Goal: Information Seeking & Learning: Learn about a topic

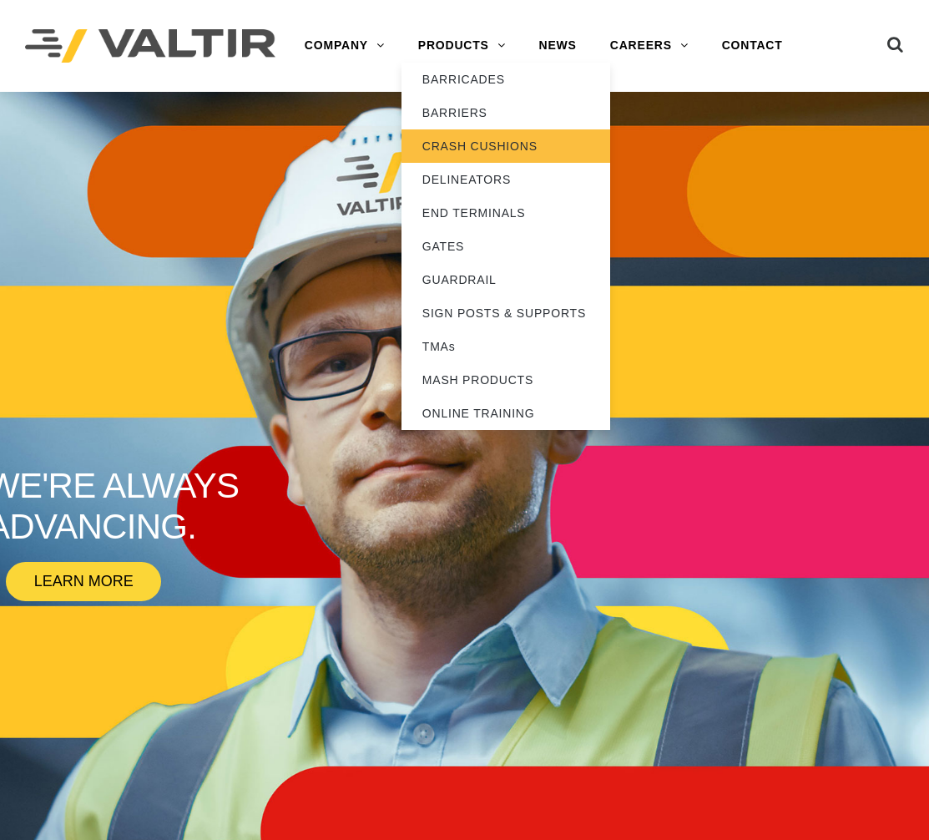
click at [499, 144] on link "CRASH CUSHIONS" at bounding box center [505, 145] width 209 height 33
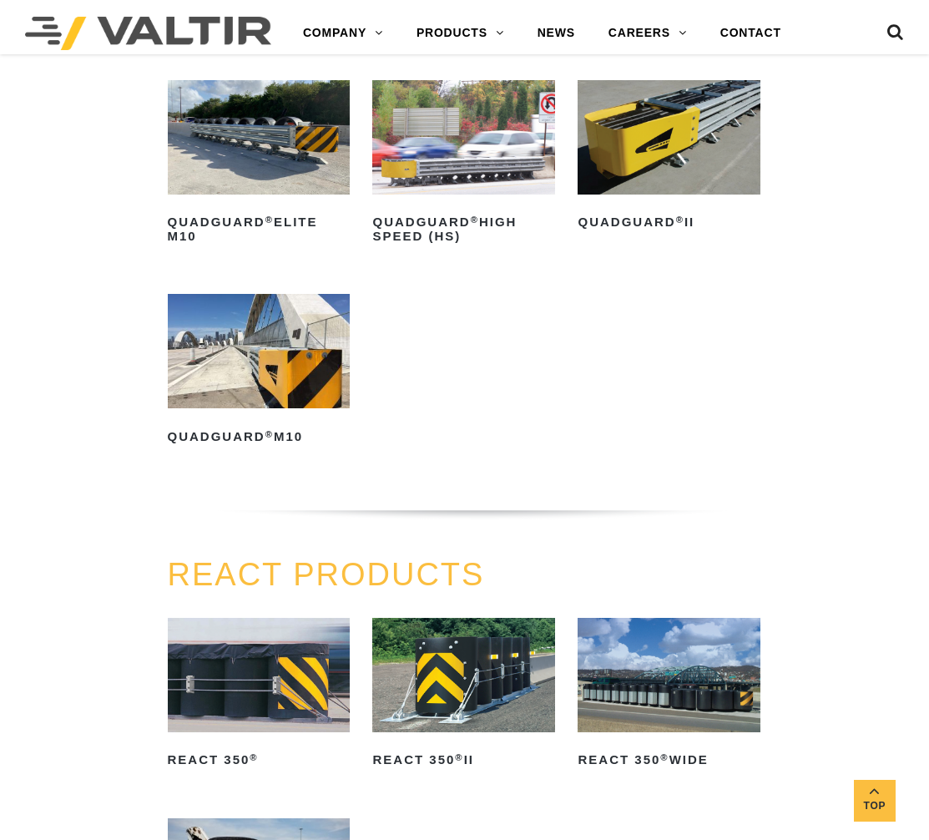
scroll to position [1150, 0]
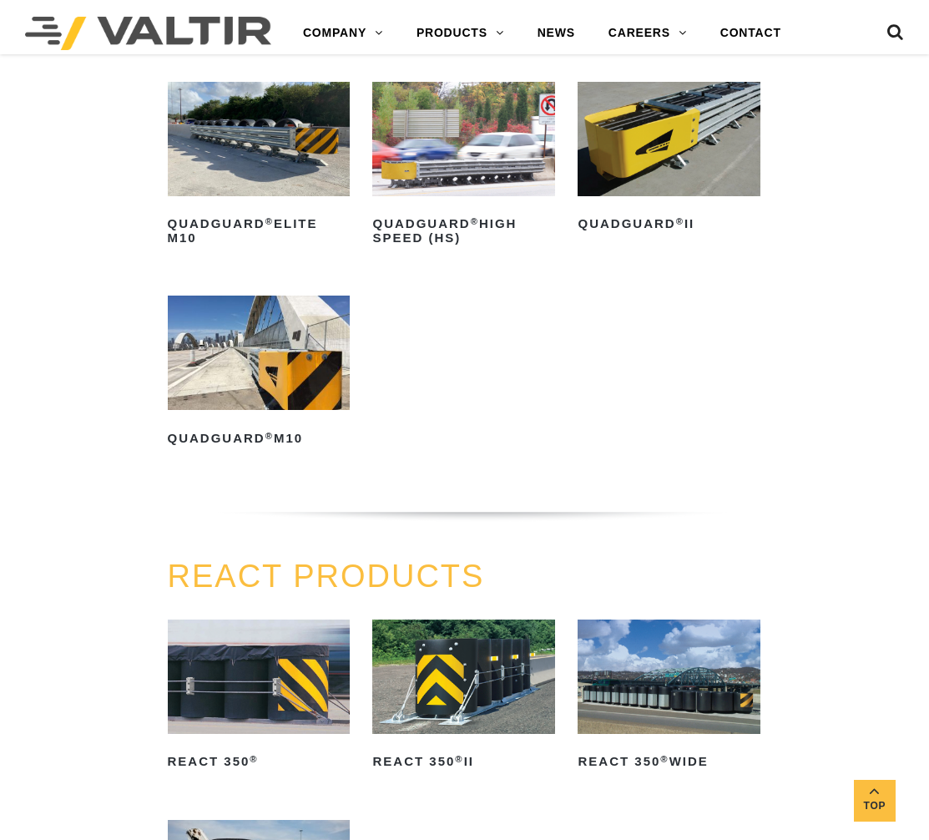
click at [269, 378] on img at bounding box center [259, 352] width 183 height 114
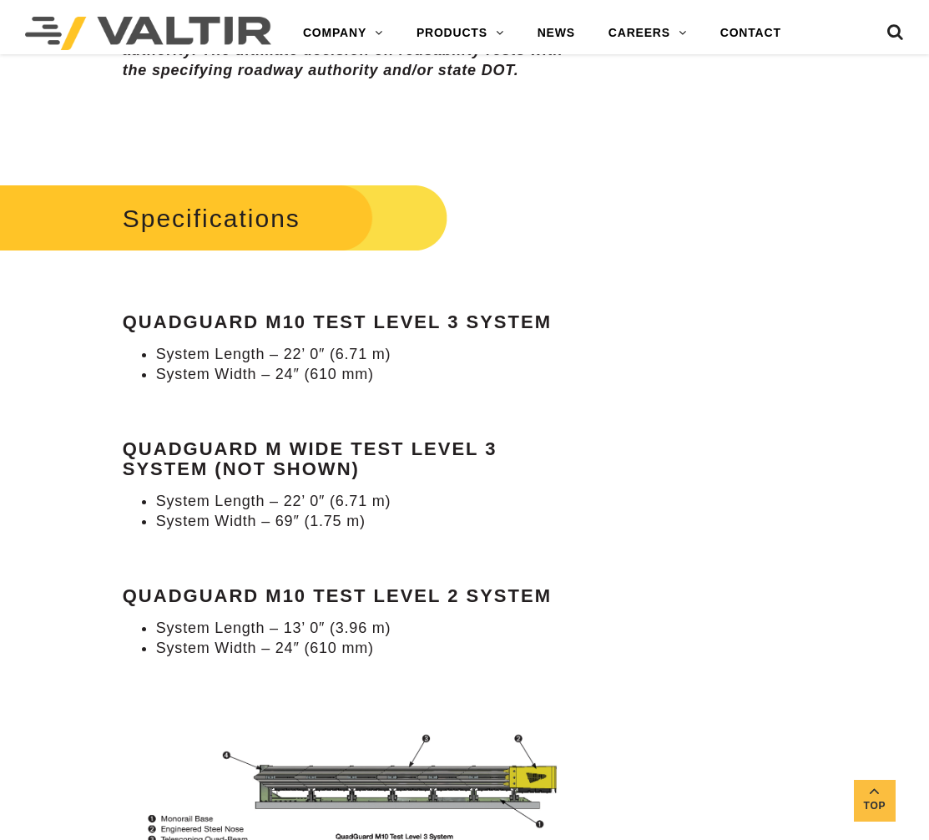
scroll to position [1369, 0]
